Goal: Communication & Community: Answer question/provide support

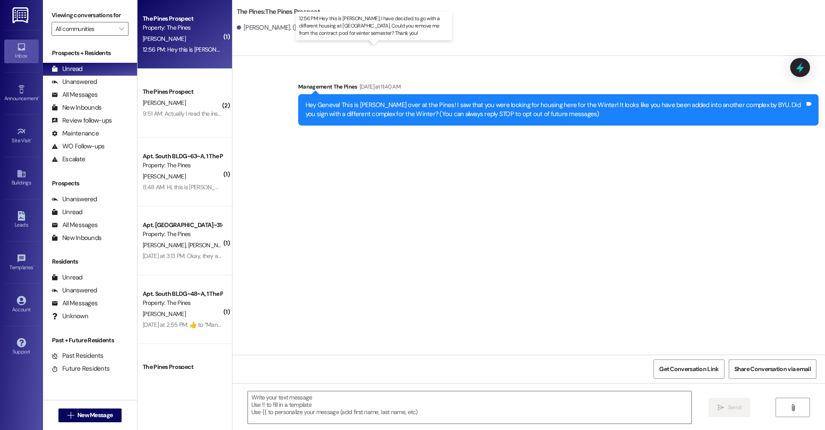
click at [186, 47] on div "12:56 PM: Hey this is Hunter Rowley, I have decided to go with a different hous…" at bounding box center [376, 50] width 466 height 8
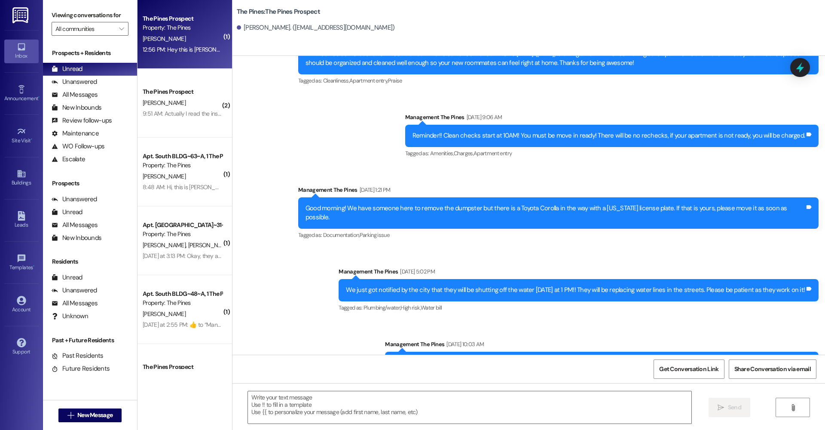
scroll to position [14736, 0]
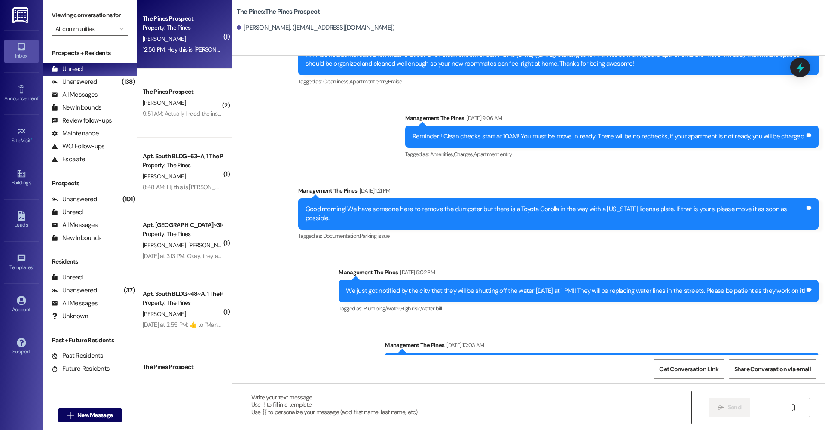
click at [294, 392] on textarea at bounding box center [469, 407] width 443 height 32
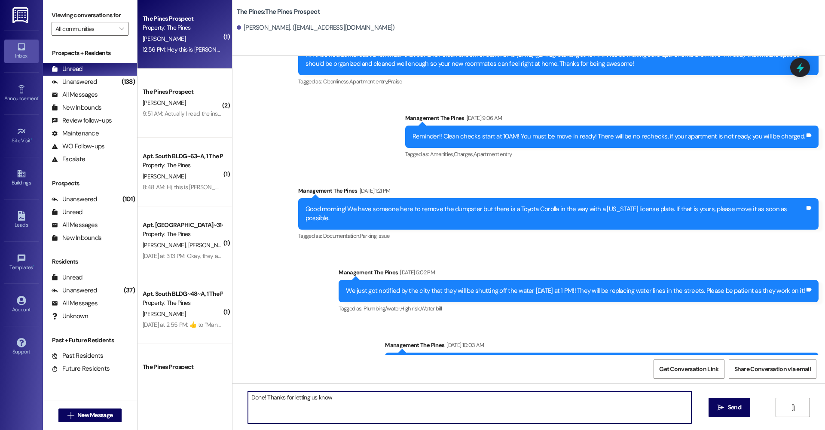
type textarea "Done! Thanks for letting us know!"
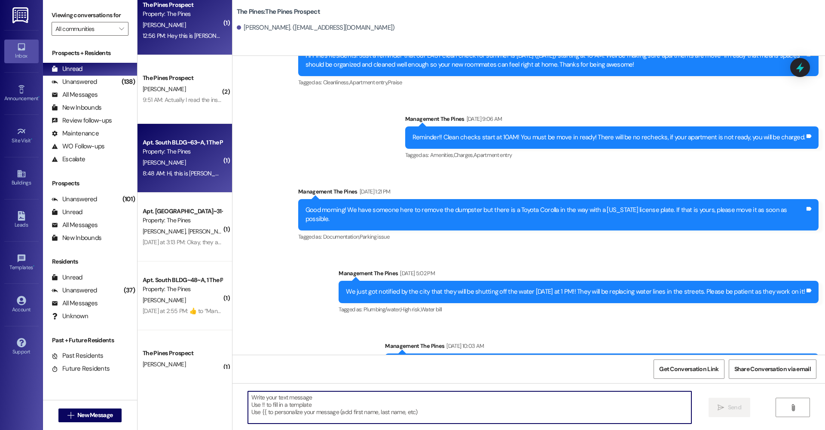
scroll to position [21, 0]
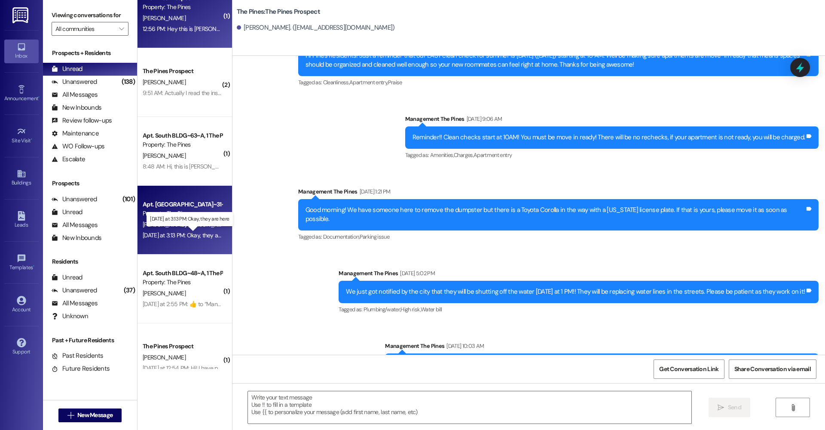
click at [185, 237] on div "Yesterday at 3:13 PM: Okay, they are here Yesterday at 3:13 PM: Okay, they are …" at bounding box center [189, 235] width 93 height 8
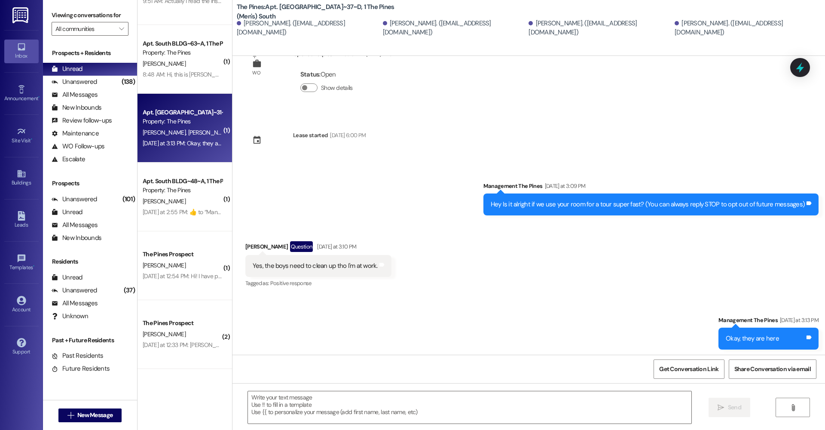
scroll to position [113, 0]
click at [180, 205] on div "( 1 ) The Pines Prospect Property: The Pines H. Rowley 12:56 PM: Hey this is Hu…" at bounding box center [185, 184] width 95 height 369
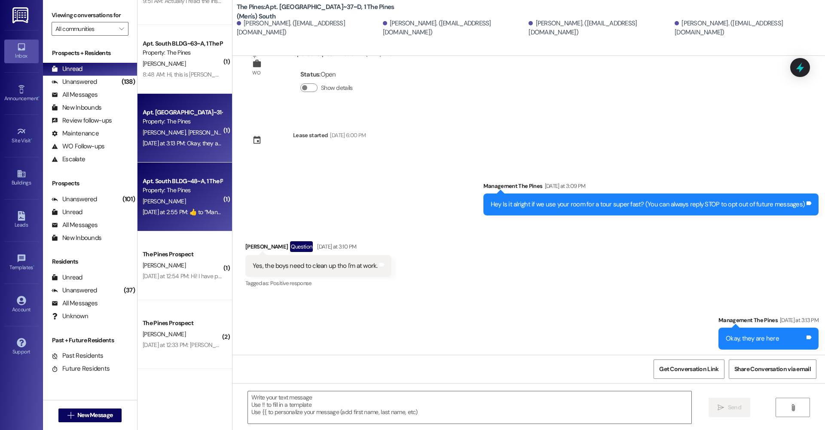
click at [180, 217] on div "Yesterday at 2:55 PM:  ​👍​ to “ Management The Pines (The Pines): Hey guys, we …" at bounding box center [182, 212] width 81 height 11
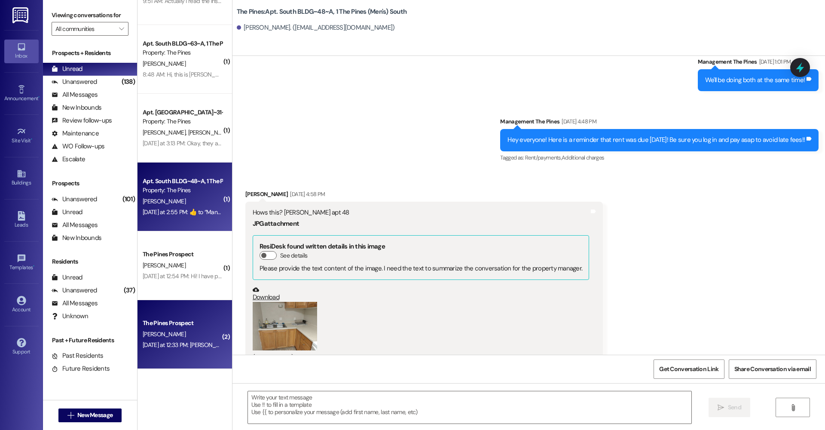
scroll to position [14359, 0]
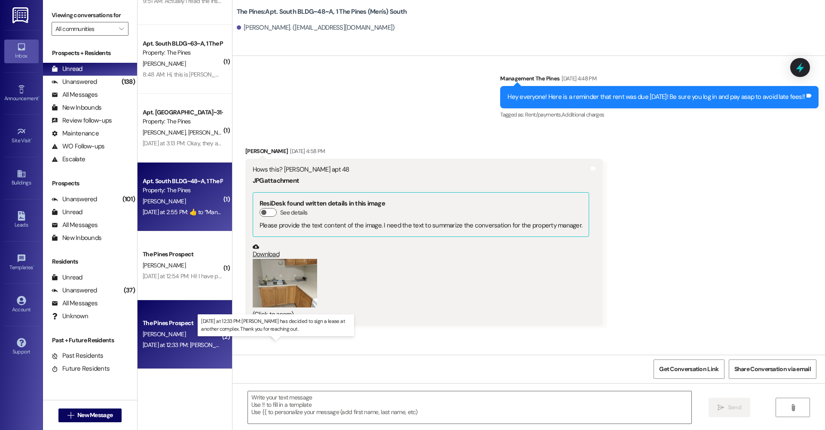
click at [168, 343] on div "Yesterday at 12:33 PM: Kennedy has decided to sign a lease at another complex. …" at bounding box center [283, 345] width 280 height 8
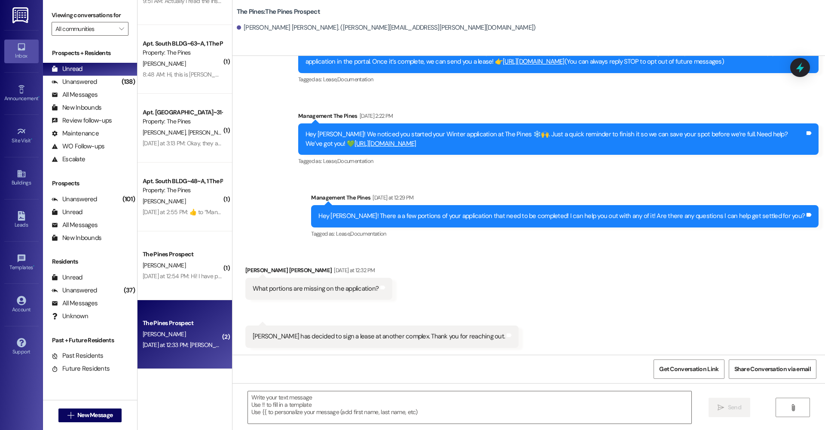
scroll to position [50, 0]
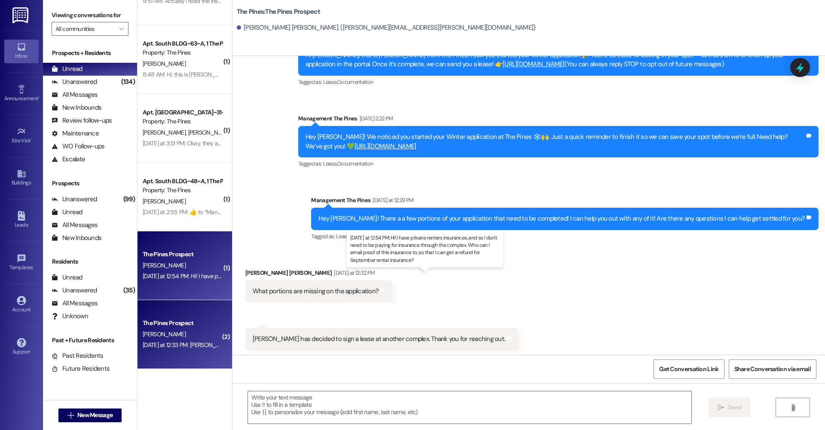
click at [192, 277] on div "Yesterday at 12:54 PM: Hi! I have private renters insurances, and so I don't ne…" at bounding box center [423, 276] width 560 height 8
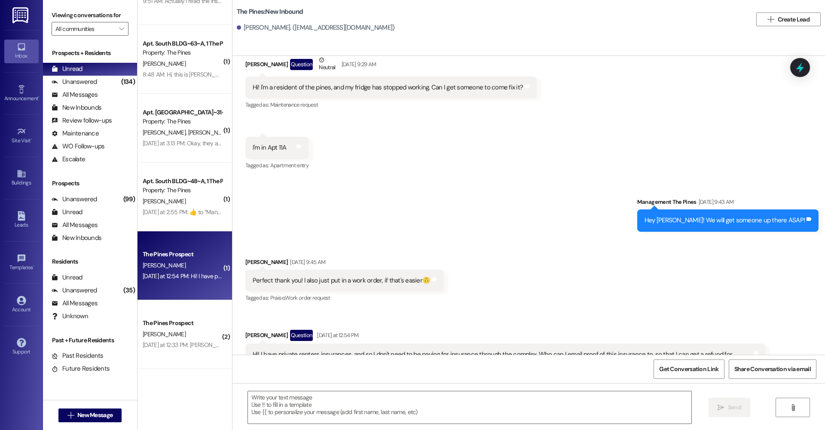
scroll to position [962, 0]
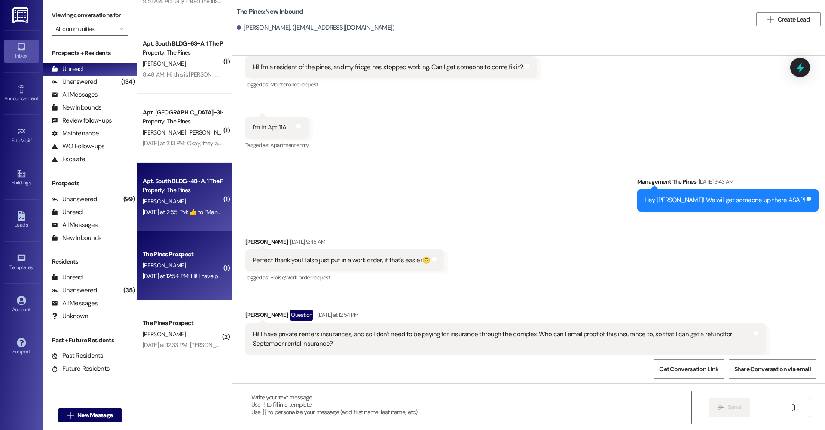
click at [179, 221] on div "Apt. South BLDG~48~A, 1 The Pines (Men's) South Property: The Pines D. Fenn Yes…" at bounding box center [185, 196] width 95 height 69
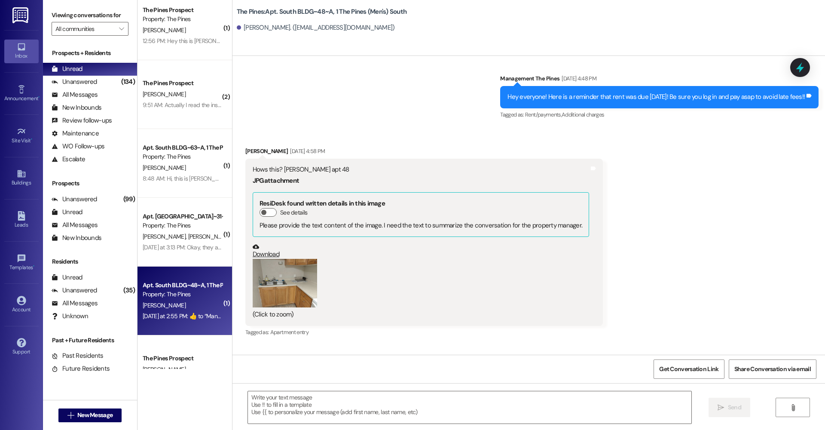
scroll to position [7, 0]
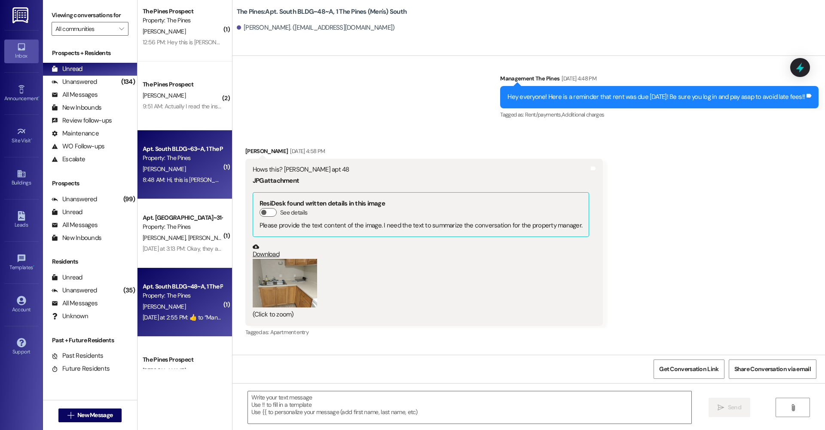
click at [181, 183] on div "8:48 AM: Hi, this is Rowan Camphuysen. I'm trying to send in my own renters ins…" at bounding box center [182, 179] width 81 height 11
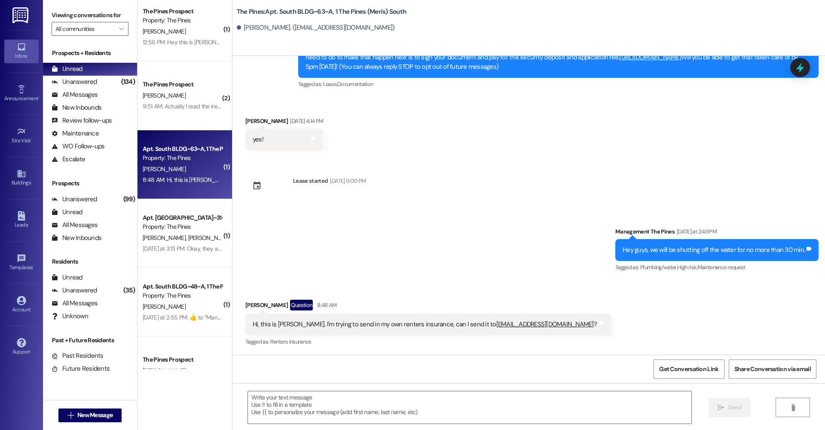
scroll to position [55, 0]
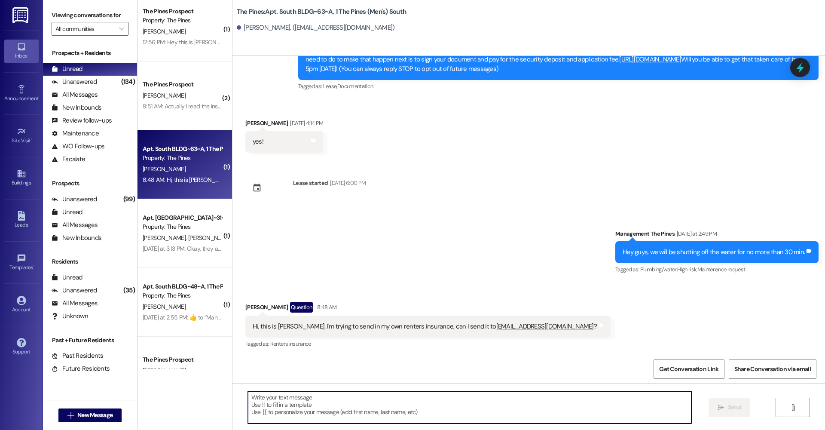
click at [307, 396] on textarea at bounding box center [469, 407] width 443 height 32
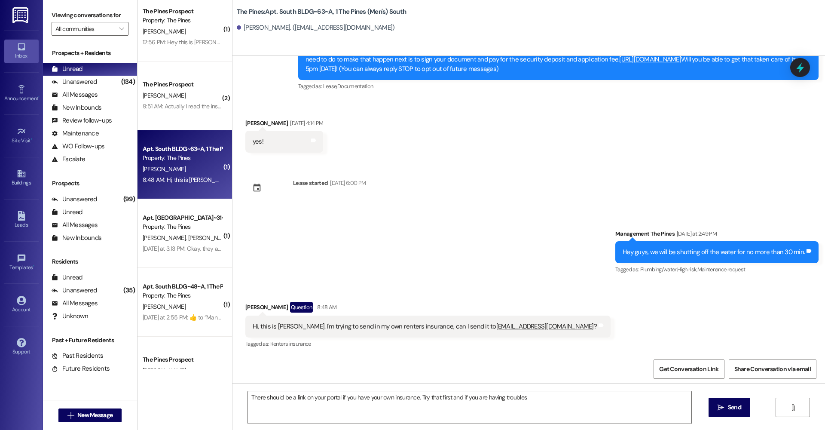
scroll to position [0, 0]
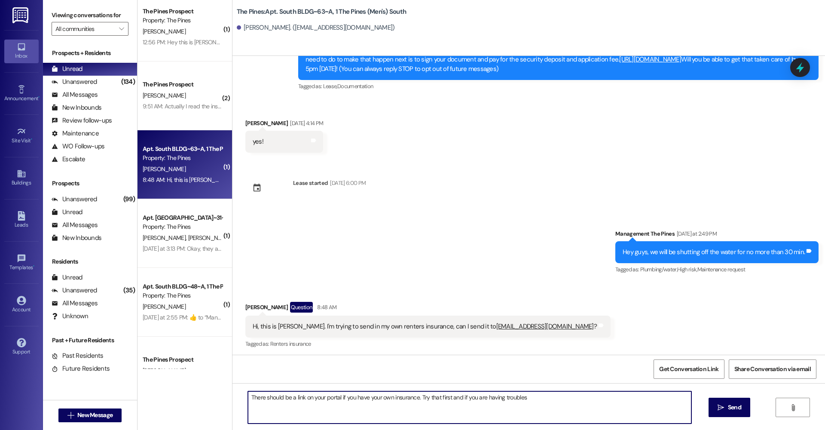
click at [545, 395] on textarea "There should be a link on your portal if you have your own insurance. Try that …" at bounding box center [469, 407] width 443 height 32
type textarea "There should be a link on your portal if you have your own insurance. Try that …"
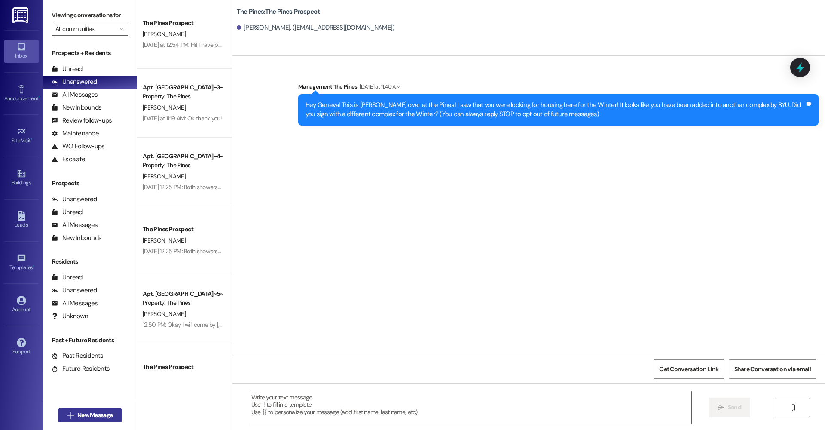
click at [100, 415] on span "New Message" at bounding box center [94, 414] width 35 height 9
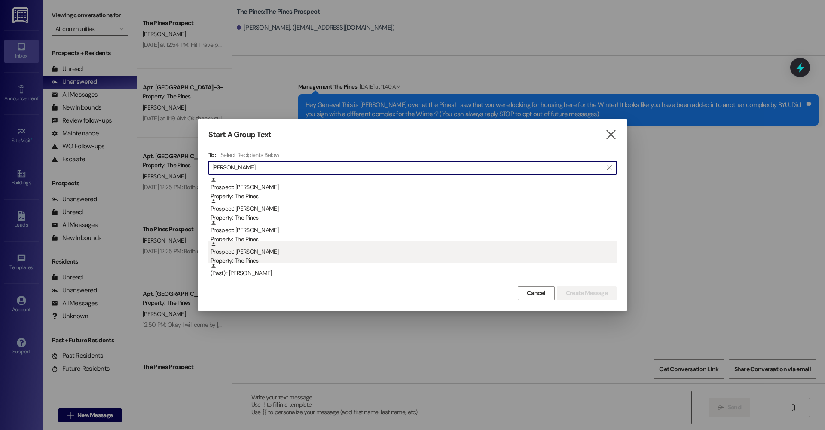
type input "palmer"
click at [303, 251] on div "Prospect: Mackenzie Palmer Property: The Pines" at bounding box center [414, 253] width 406 height 24
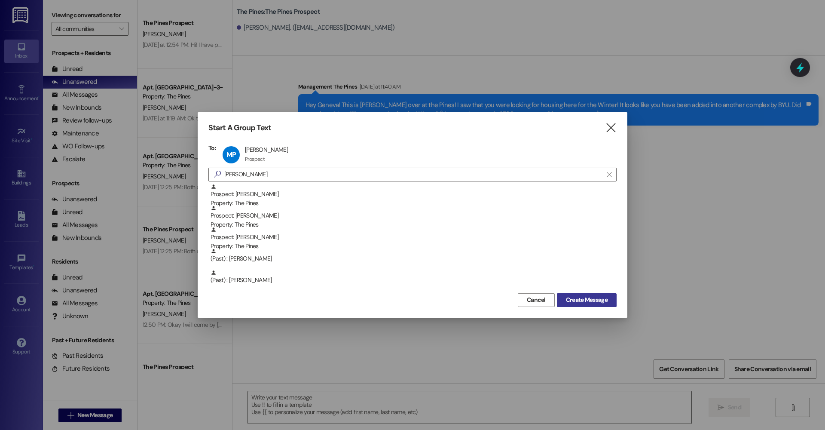
click at [605, 297] on span "Create Message" at bounding box center [587, 299] width 42 height 9
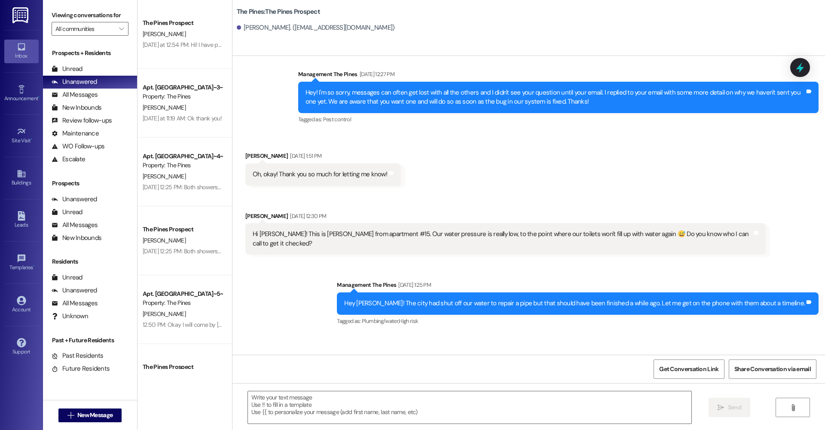
scroll to position [1291, 0]
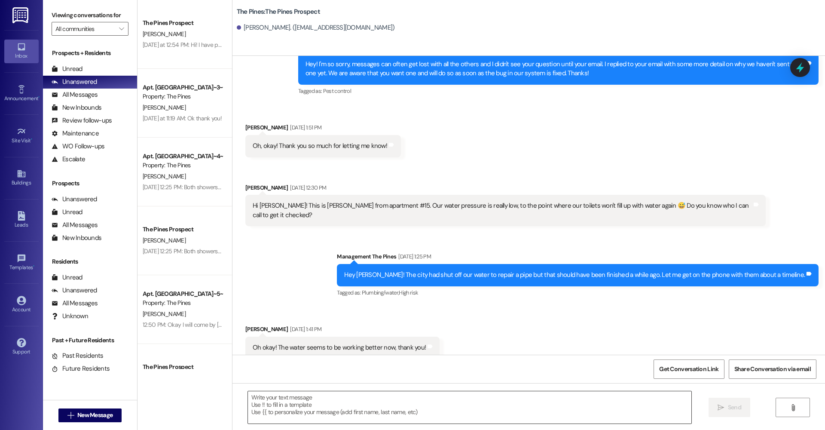
click at [326, 413] on textarea at bounding box center [469, 407] width 443 height 32
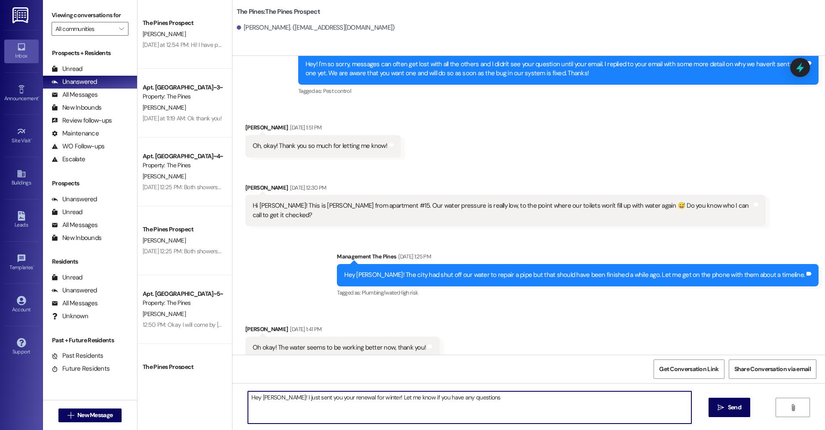
type textarea "Hey Mackenzie! I just sent you your renewal for winter! Let me know if you have…"
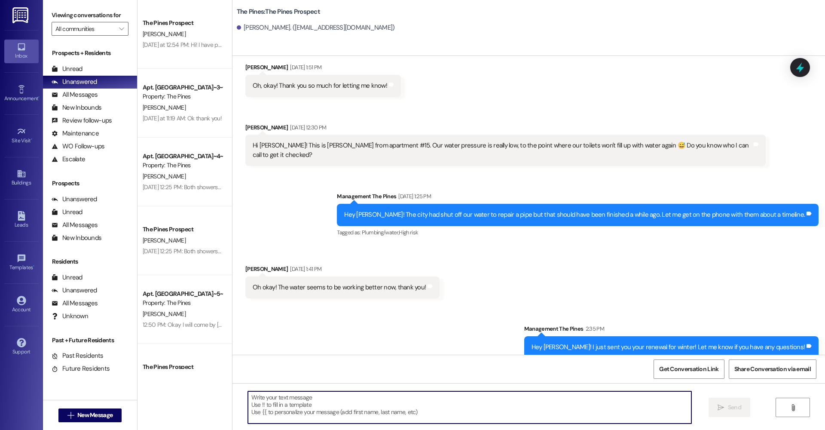
scroll to position [1350, 0]
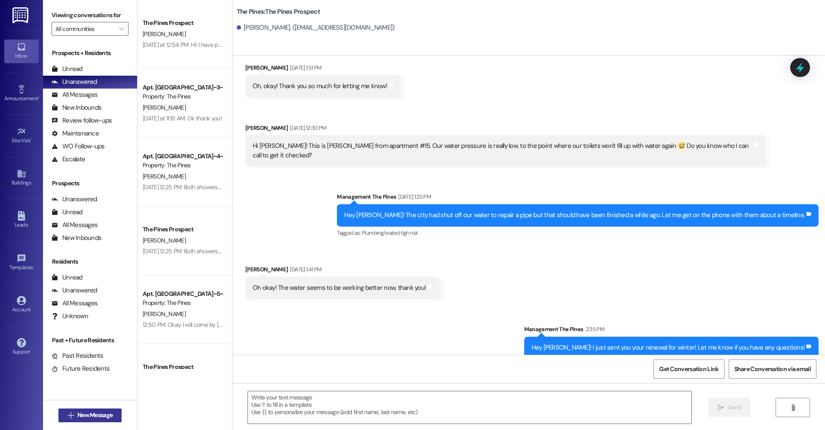
click at [107, 415] on span "New Message" at bounding box center [94, 414] width 35 height 9
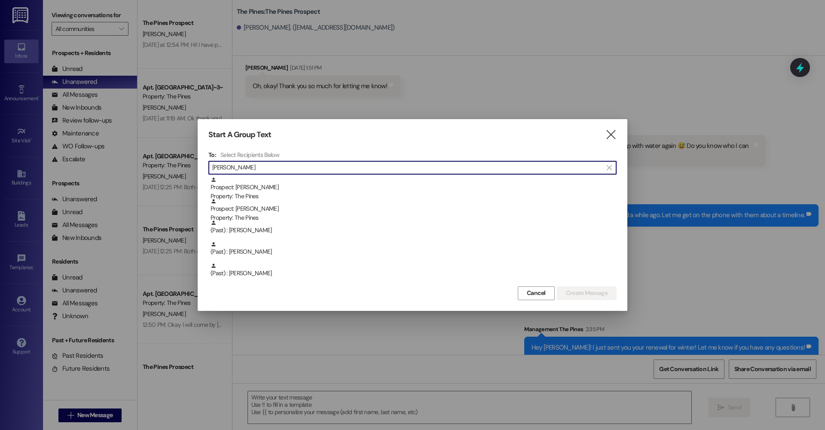
type input "Brady"
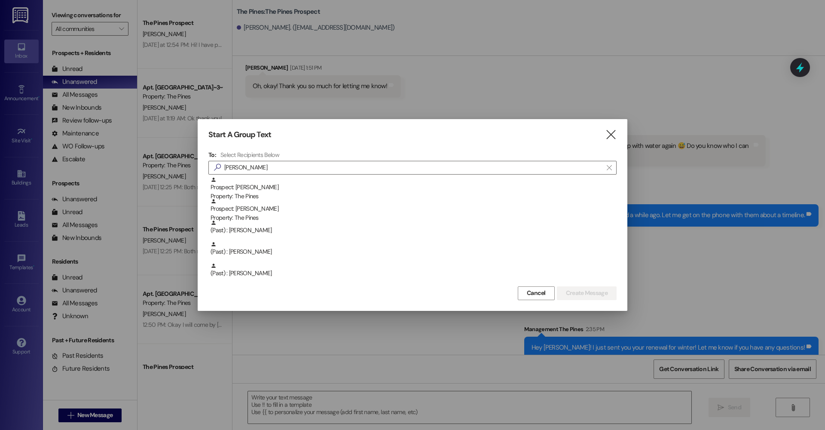
click at [257, 211] on div "Prospect: Maya Brady Property: The Pines" at bounding box center [414, 210] width 406 height 24
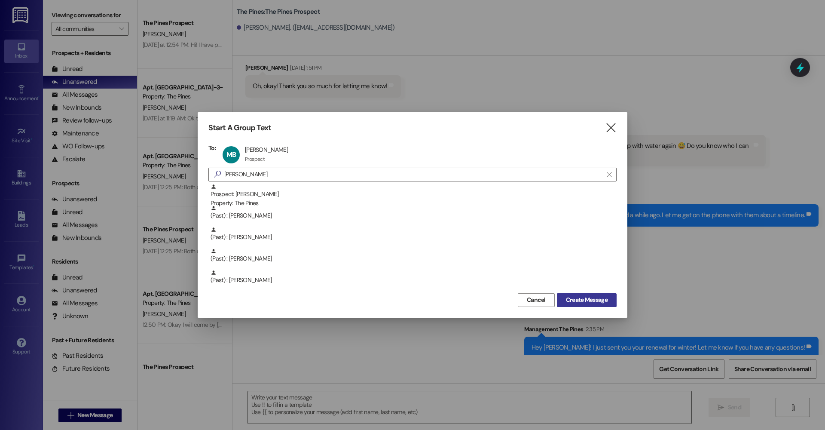
click at [595, 303] on span "Create Message" at bounding box center [587, 299] width 42 height 9
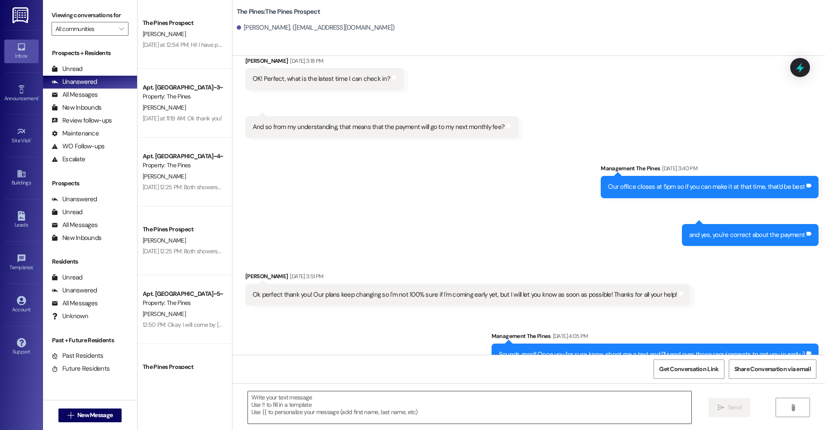
scroll to position [7902, 0]
click at [349, 399] on textarea at bounding box center [469, 407] width 443 height 32
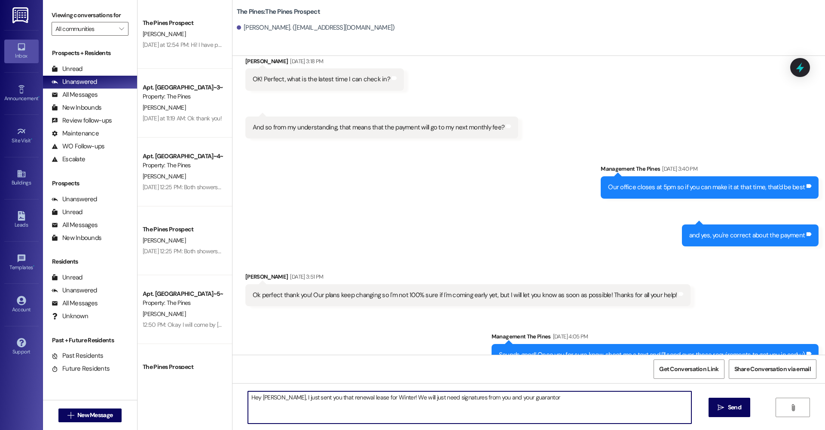
type textarea "Hey Maya, I just sent you that renewal lease for Winter! We will just need sign…"
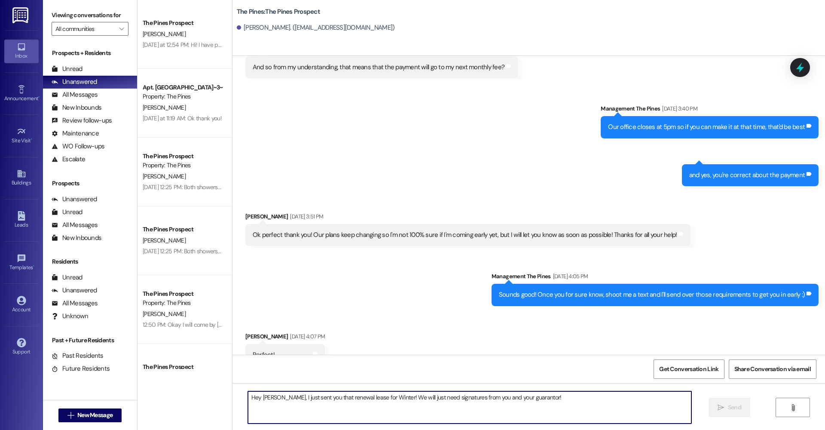
scroll to position [7962, 0]
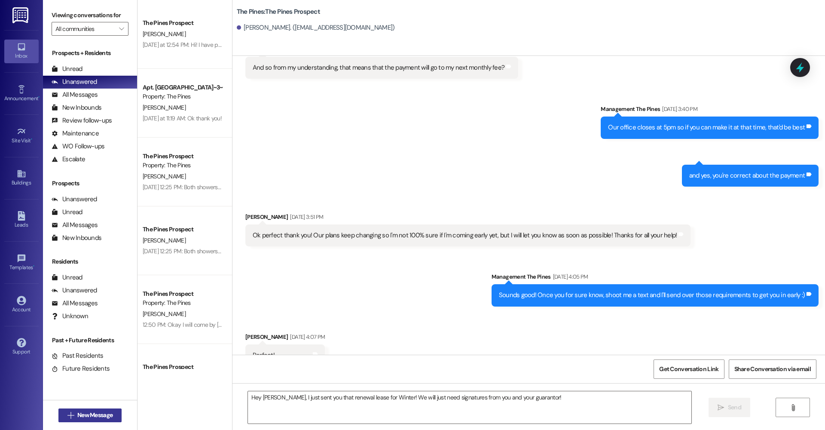
click at [109, 414] on span "New Message" at bounding box center [94, 414] width 35 height 9
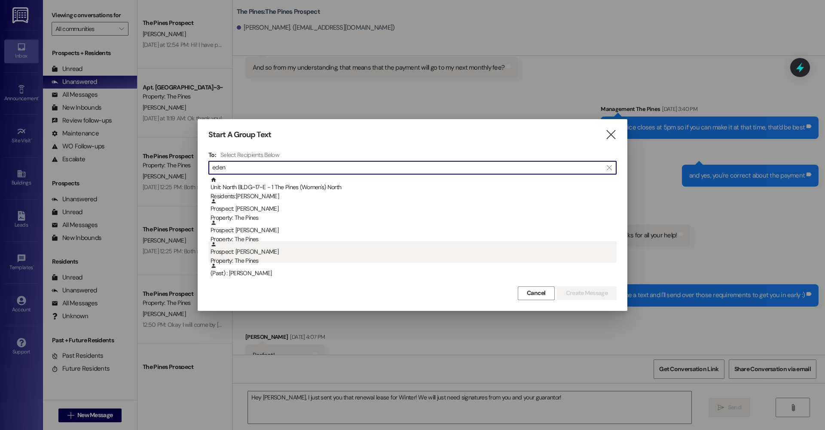
type input "eden"
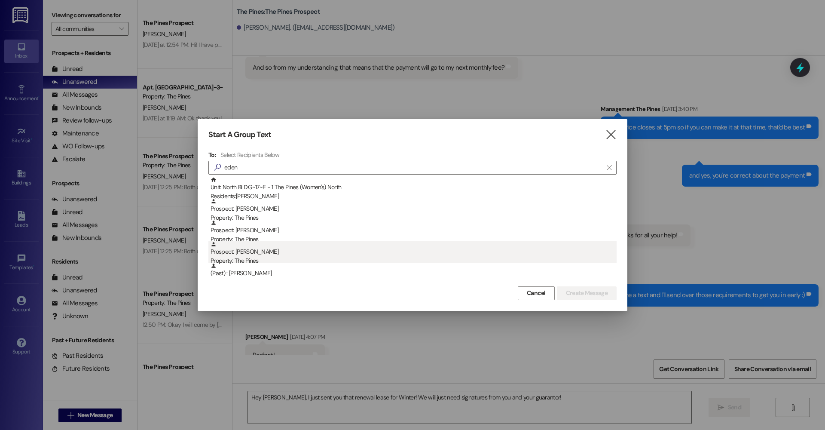
click at [277, 251] on div "Prospect: Eden Steffen Property: The Pines" at bounding box center [414, 253] width 406 height 24
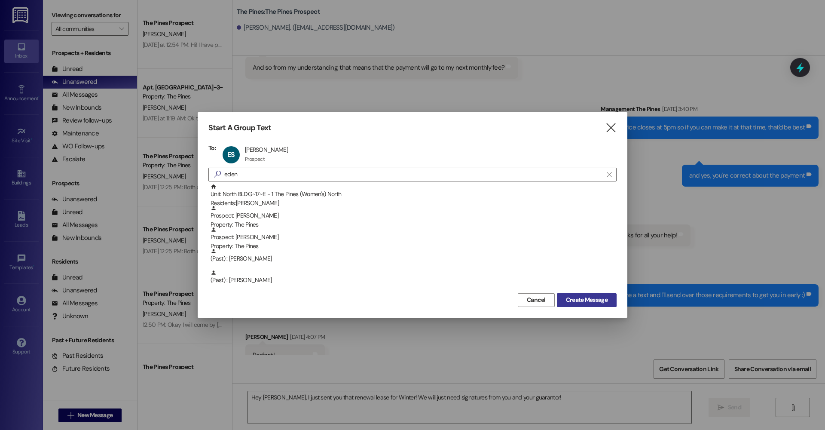
click at [590, 299] on span "Create Message" at bounding box center [587, 299] width 42 height 9
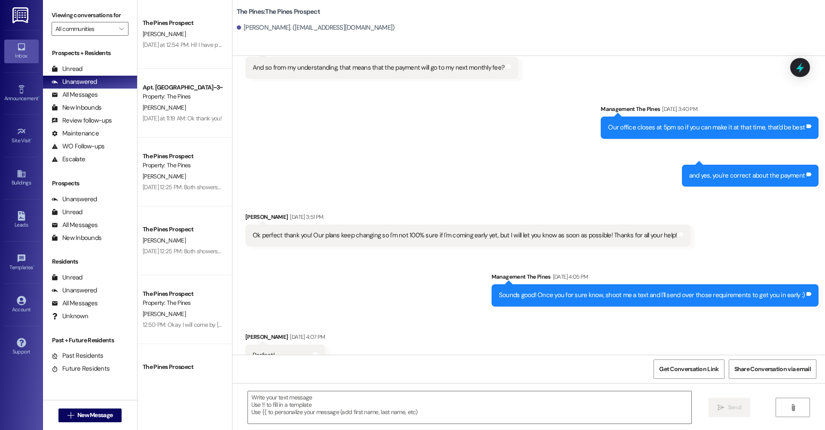
scroll to position [0, 0]
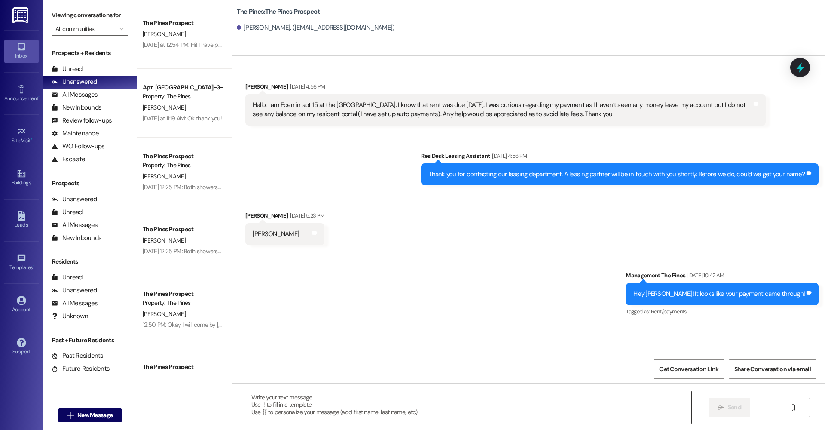
click at [326, 399] on textarea at bounding box center [469, 407] width 443 height 32
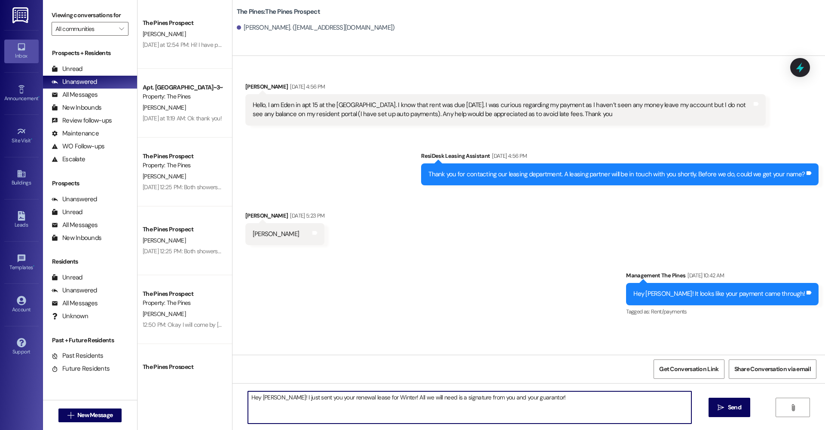
type textarea "Hey Eden! I just sent you your renewal lease for Winter! All we will need is a …"
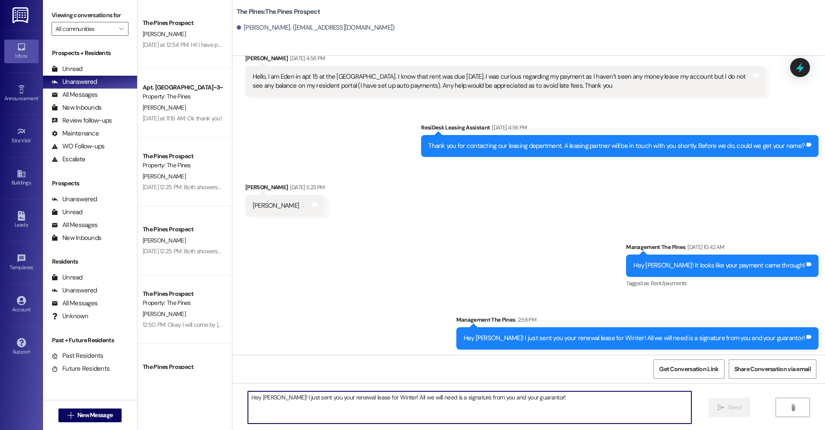
scroll to position [28, 0]
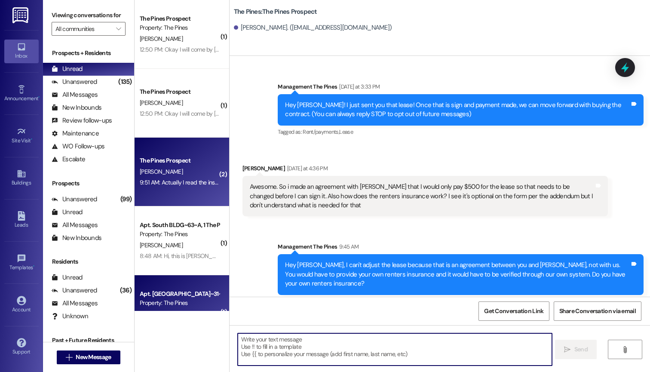
scroll to position [122, 0]
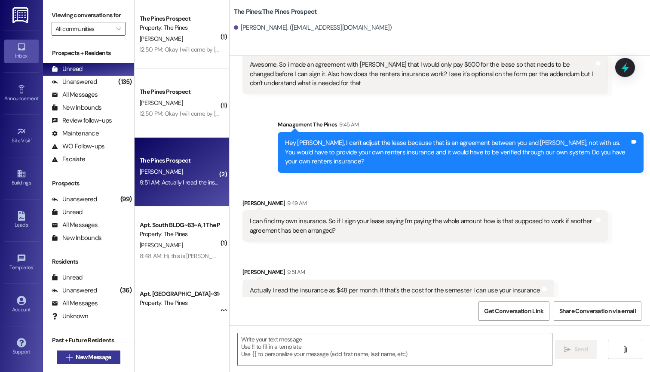
click at [78, 358] on span "New Message" at bounding box center [93, 356] width 35 height 9
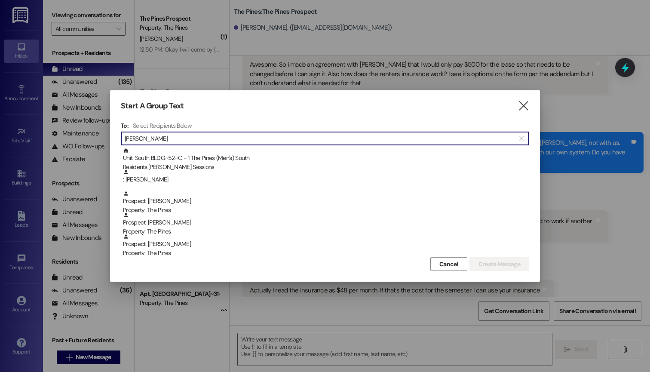
type input "[PERSON_NAME]"
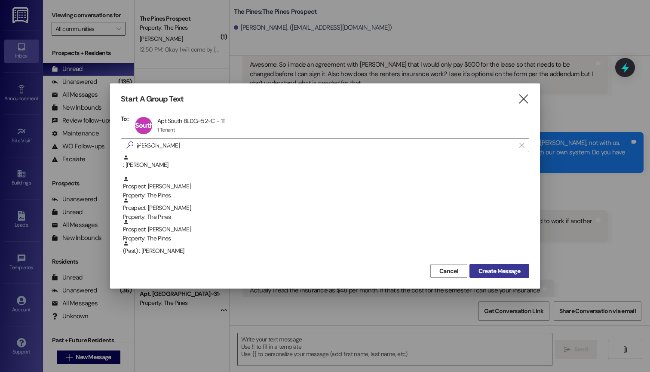
click at [509, 276] on button "Create Message" at bounding box center [499, 271] width 60 height 14
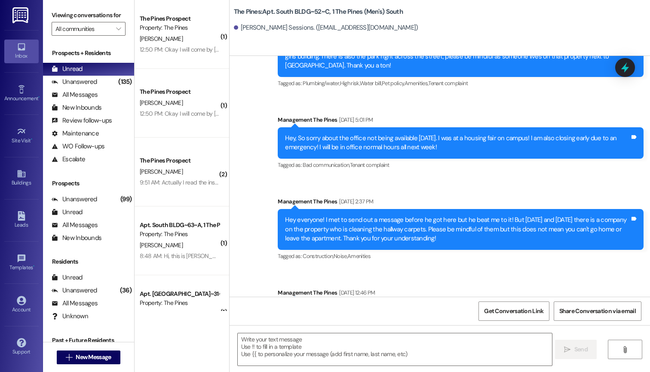
scroll to position [3183, 0]
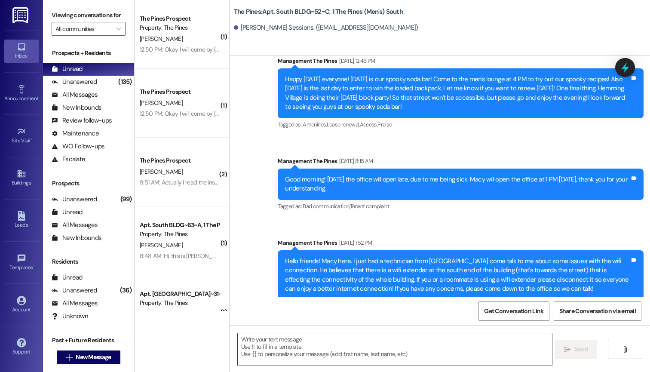
click at [285, 353] on textarea at bounding box center [395, 349] width 315 height 32
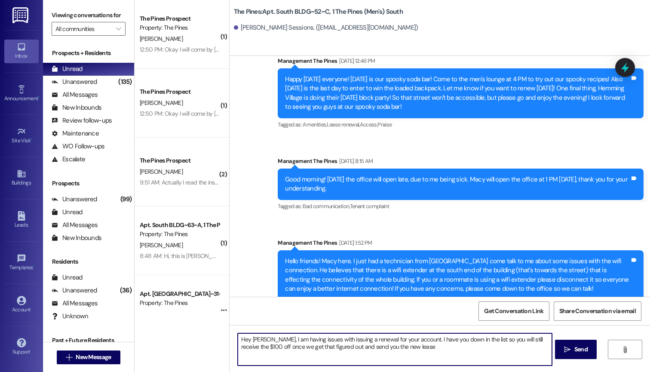
type textarea "Hey [PERSON_NAME], I am having issues with issuing a renewal for your account. …"
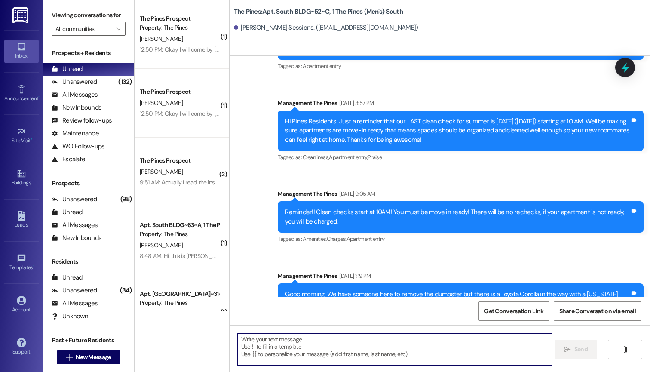
scroll to position [21369, 0]
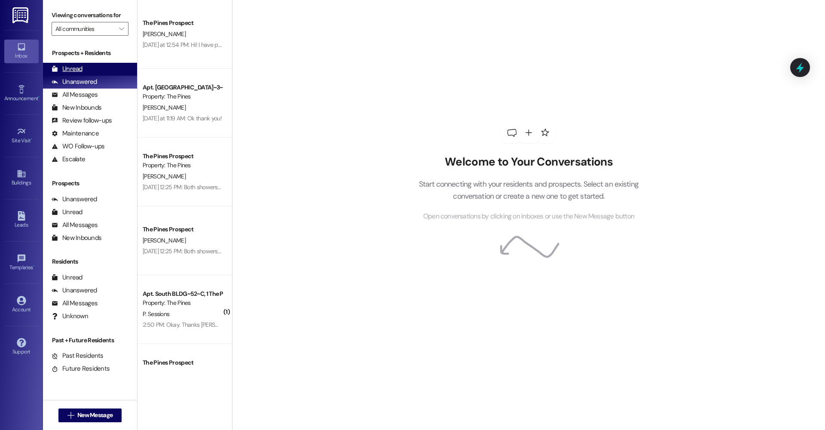
click at [104, 68] on div "Unread (0)" at bounding box center [90, 69] width 94 height 13
